Goal: Task Accomplishment & Management: Manage account settings

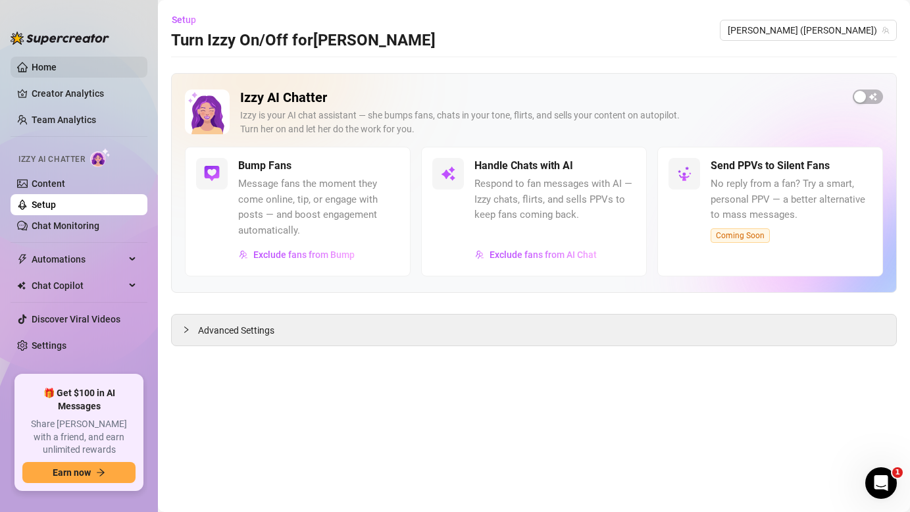
click at [57, 62] on link "Home" at bounding box center [44, 67] width 25 height 11
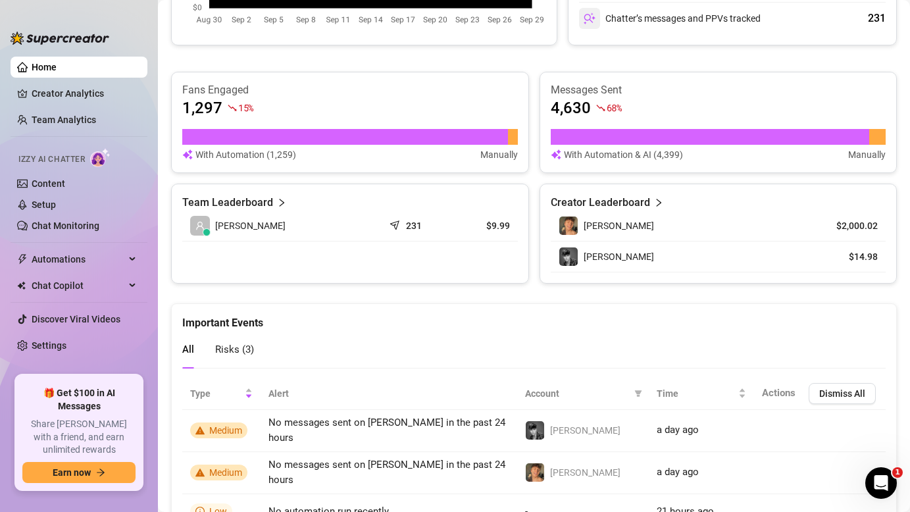
scroll to position [848, 0]
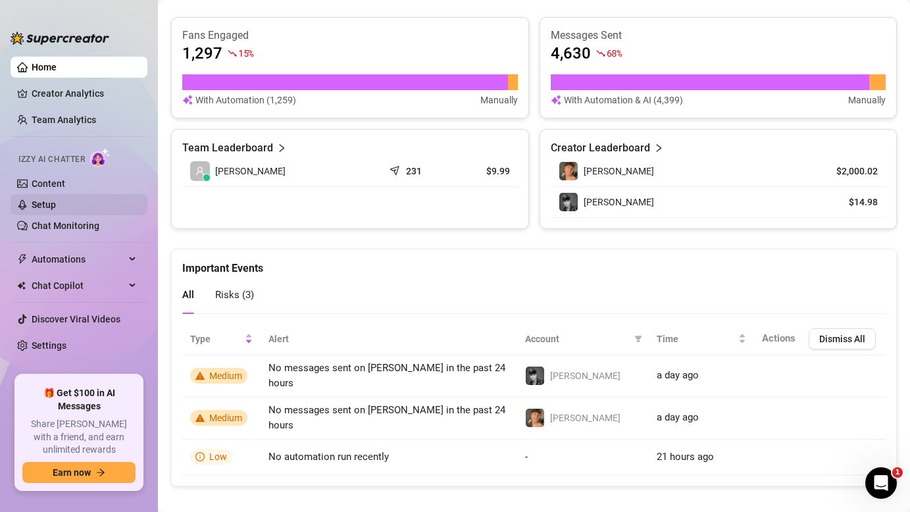
click at [49, 203] on link "Setup" at bounding box center [44, 204] width 24 height 11
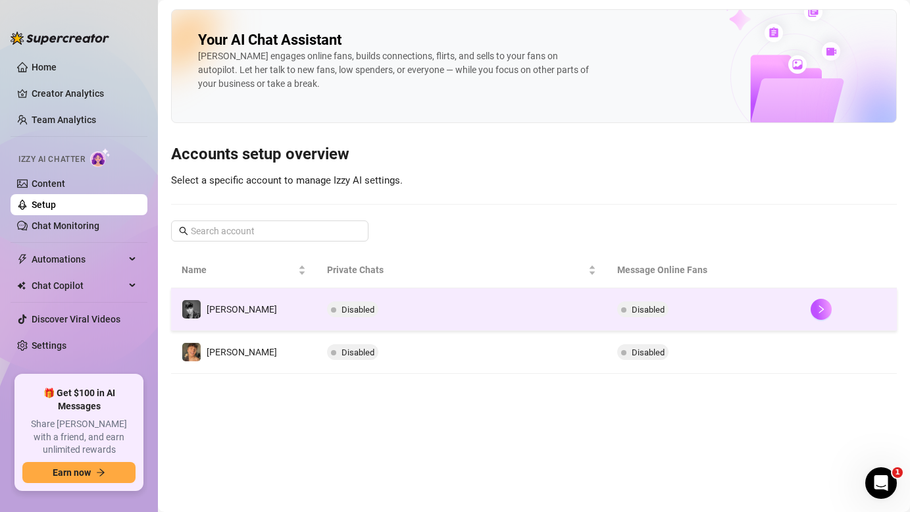
click at [441, 305] on td "Disabled" at bounding box center [461, 309] width 290 height 43
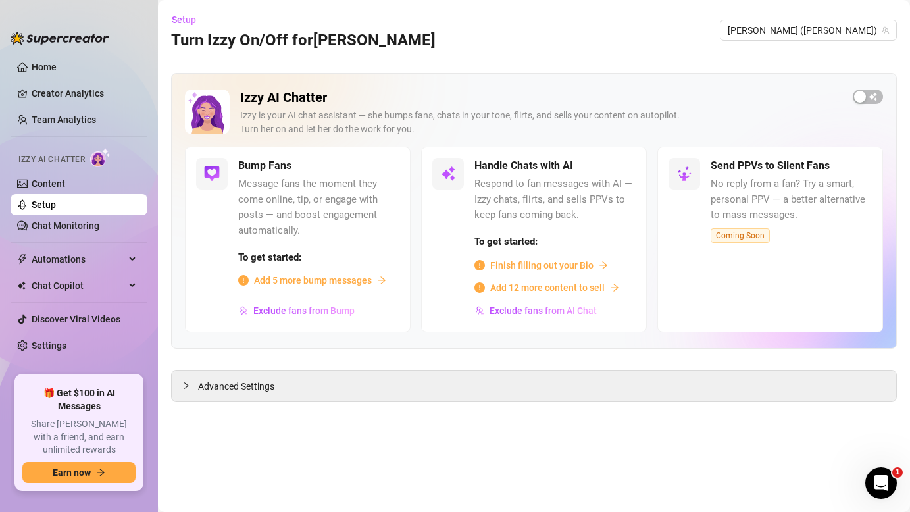
click at [49, 393] on div "🎁 Get $100 in AI Messages Share Izzy with a friend, and earn unlimited rewards …" at bounding box center [78, 432] width 129 height 117
click at [66, 345] on link "Settings" at bounding box center [49, 345] width 35 height 11
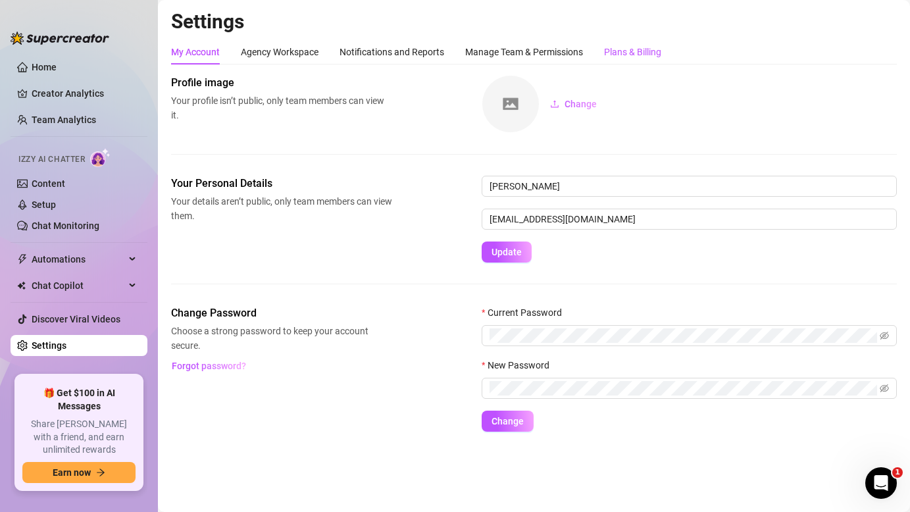
click at [644, 55] on div "Plans & Billing" at bounding box center [632, 52] width 57 height 14
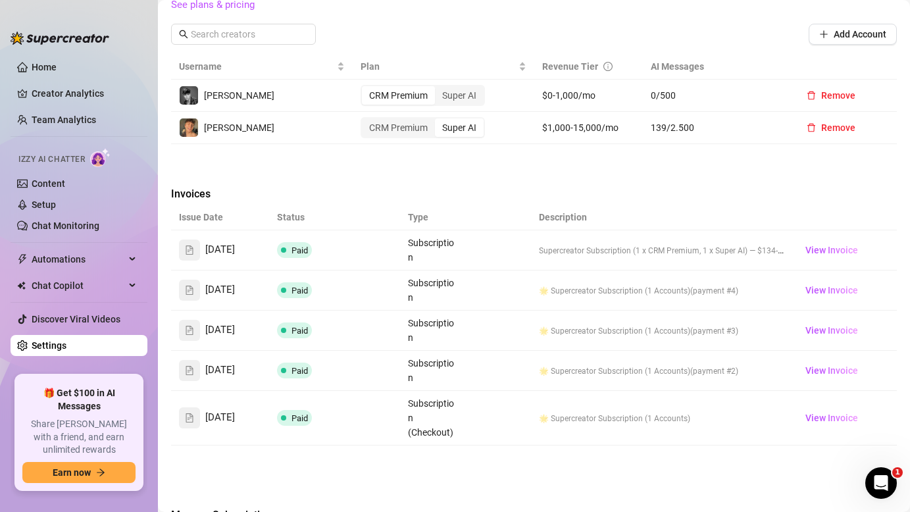
scroll to position [326, 0]
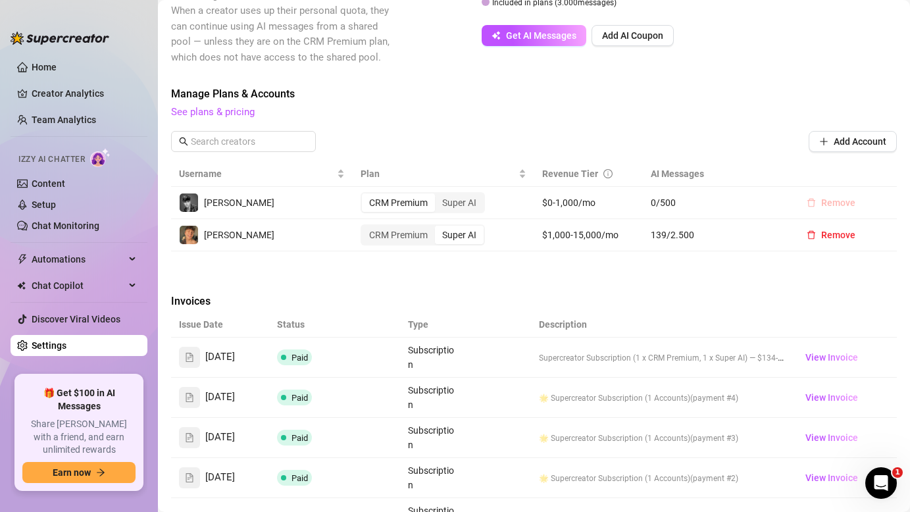
click at [839, 197] on span "Remove" at bounding box center [838, 202] width 34 height 11
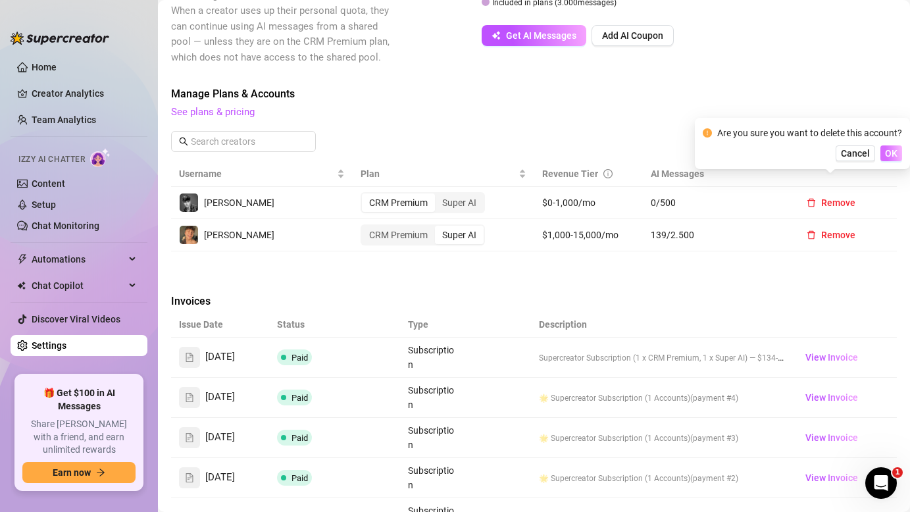
click at [891, 155] on span "OK" at bounding box center [891, 153] width 12 height 11
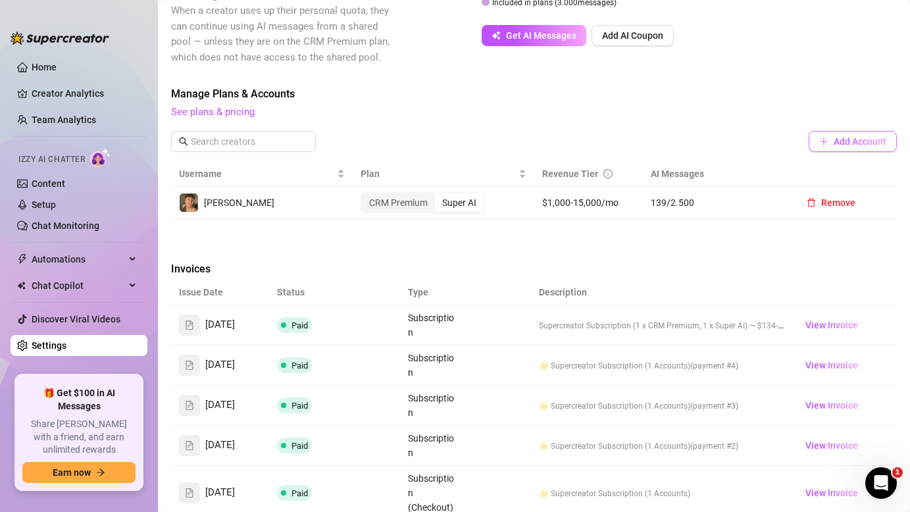
click at [864, 136] on span "Add Account" at bounding box center [859, 141] width 53 height 11
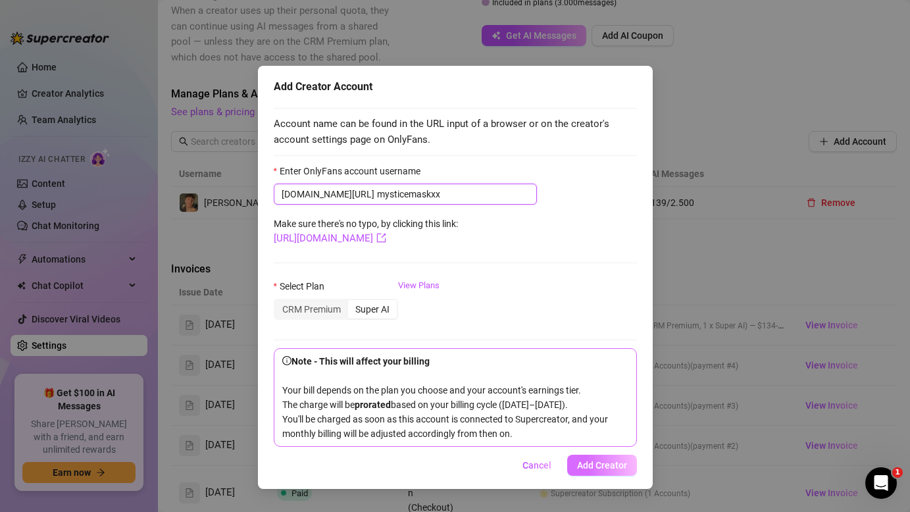
type input "mysticemaskxx"
drag, startPoint x: 602, startPoint y: 485, endPoint x: 462, endPoint y: 259, distance: 265.6
click at [462, 259] on div "Add Creator Account Account name can be found in the URL input of a browser or …" at bounding box center [455, 277] width 395 height 423
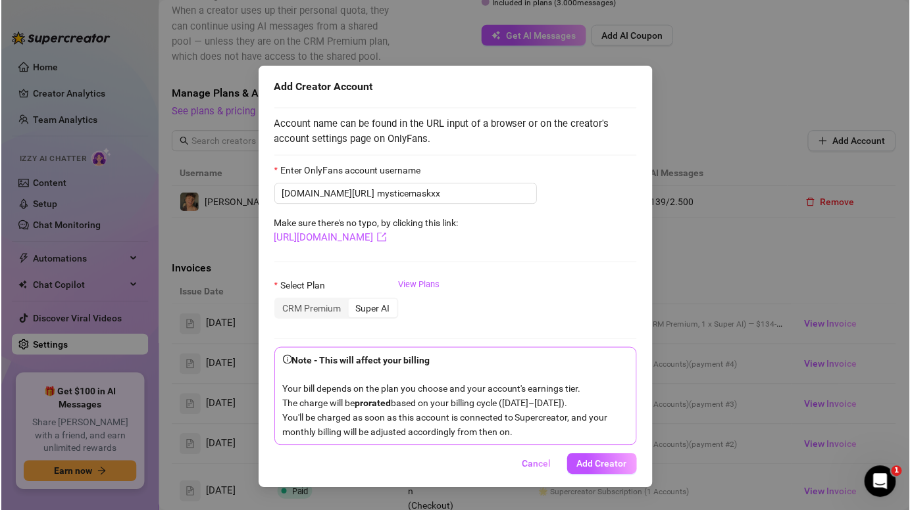
scroll to position [7, 0]
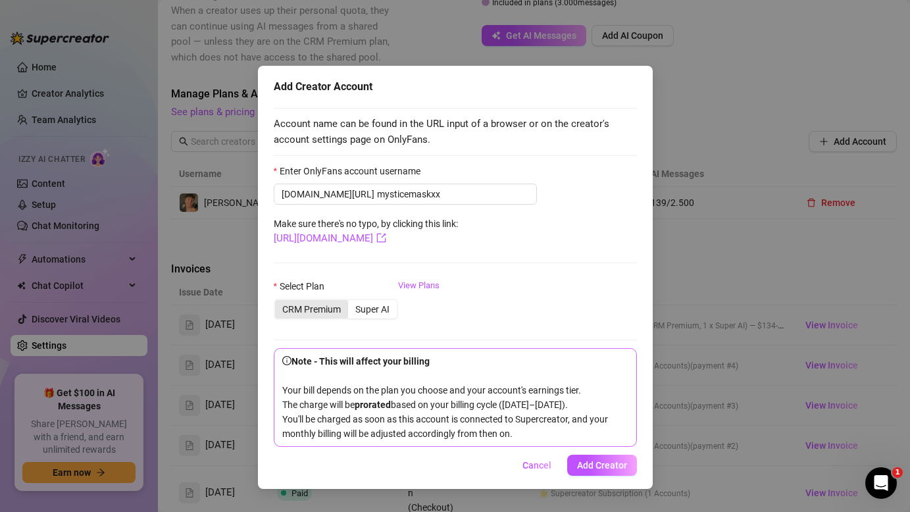
click at [292, 301] on div "CRM Premium" at bounding box center [311, 309] width 73 height 18
click at [278, 302] on input "CRM Premium" at bounding box center [278, 302] width 0 height 0
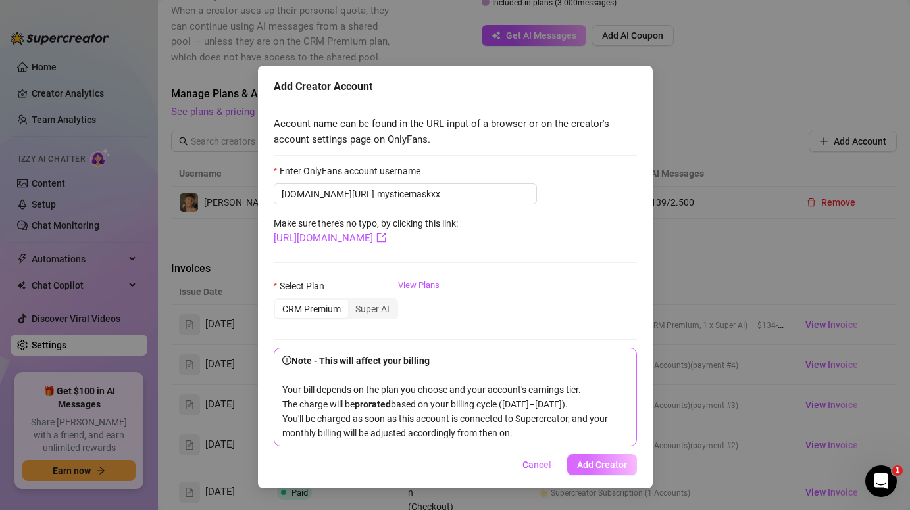
click at [629, 476] on button "Add Creator" at bounding box center [602, 464] width 70 height 21
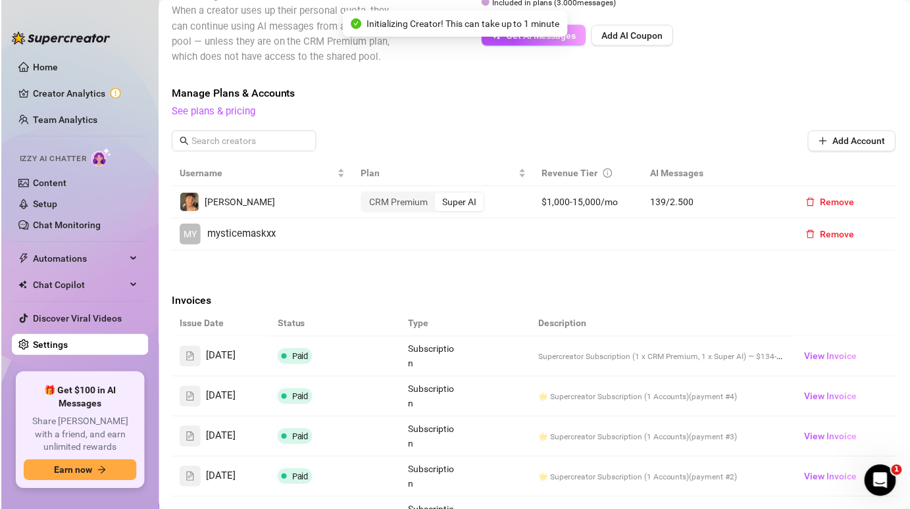
scroll to position [0, 0]
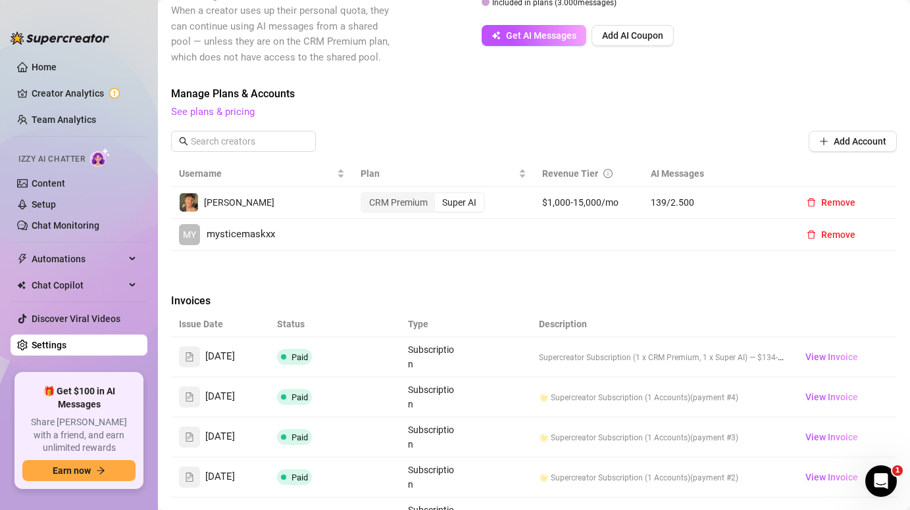
click at [263, 227] on span "mysticemaskxx" at bounding box center [241, 235] width 68 height 16
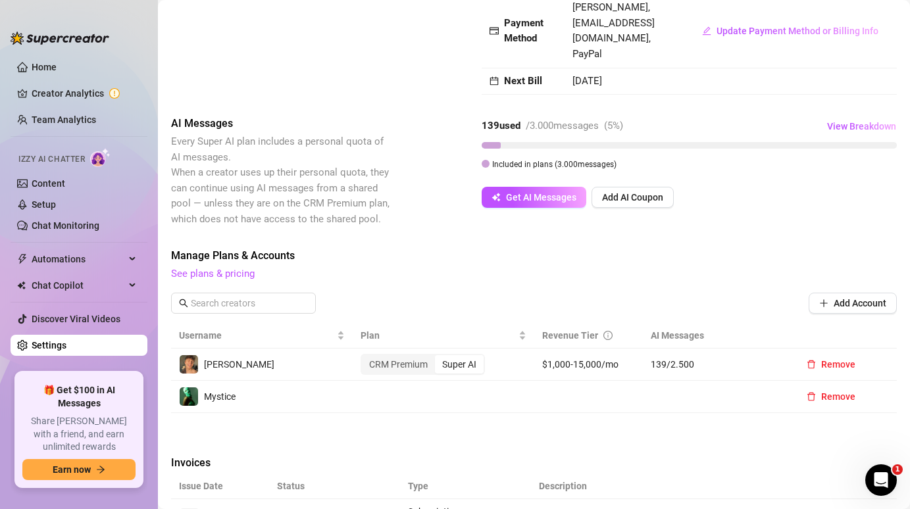
scroll to position [198, 0]
